Goal: Task Accomplishment & Management: Manage account settings

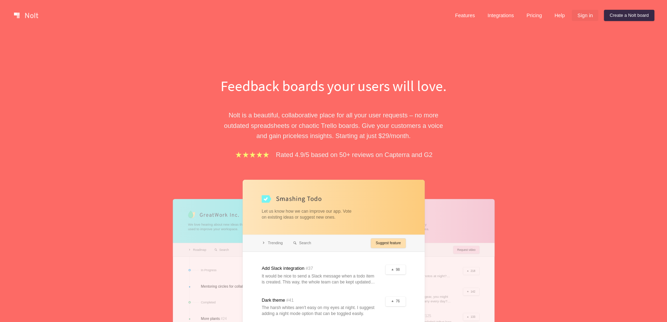
click at [583, 16] on link "Sign in" at bounding box center [585, 15] width 27 height 11
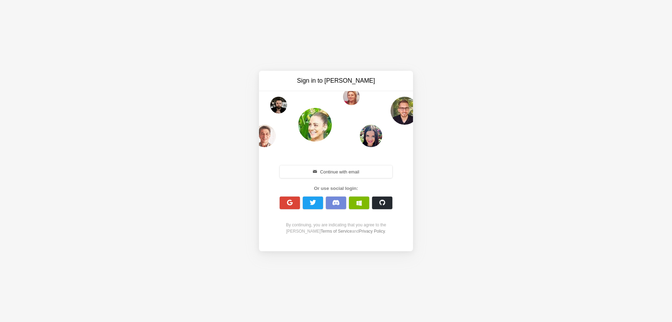
click at [417, 38] on div "Sign in to Nolt Continue with email Or use social login: By continuing, you are…" at bounding box center [336, 161] width 672 height 322
click at [313, 203] on span "button" at bounding box center [313, 202] width 7 height 7
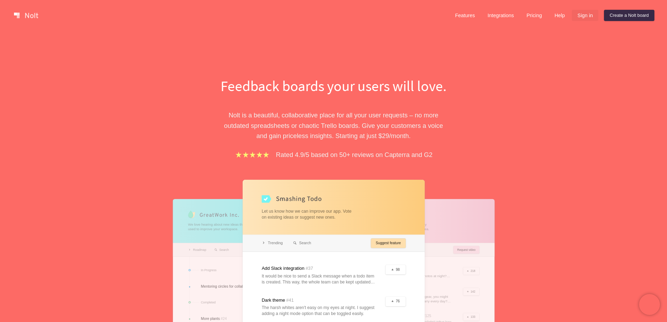
click at [578, 15] on link "Sign in" at bounding box center [585, 15] width 27 height 11
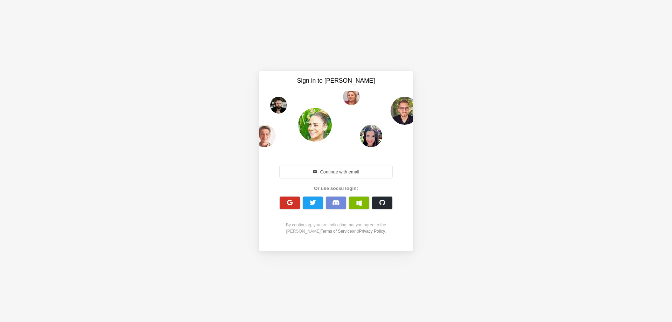
click at [287, 204] on span "button" at bounding box center [290, 202] width 7 height 7
click at [329, 178] on div "Continue with email" at bounding box center [336, 171] width 120 height 15
click at [330, 171] on button "Continue with email" at bounding box center [336, 171] width 113 height 13
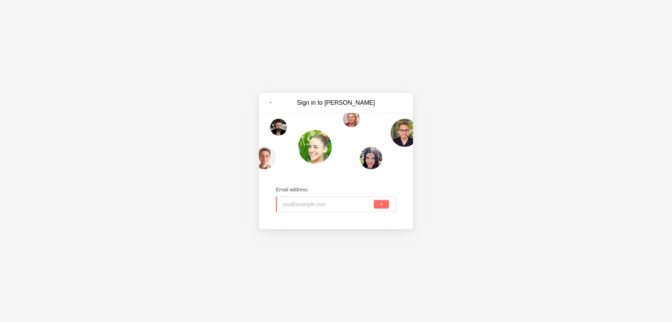
click at [327, 206] on div at bounding box center [349, 203] width 45 height 15
click at [466, 76] on div "Sign in to Nolt Email address" at bounding box center [336, 161] width 672 height 322
click at [299, 207] on input "email" at bounding box center [305, 203] width 45 height 15
paste input "admin@freemius.com"
type input "admin@freemius.com"
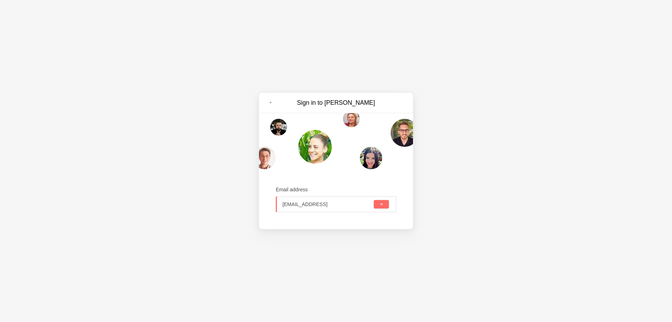
scroll to position [0, 4]
click at [387, 203] on button "submit" at bounding box center [381, 204] width 15 height 8
